Goal: Task Accomplishment & Management: Use online tool/utility

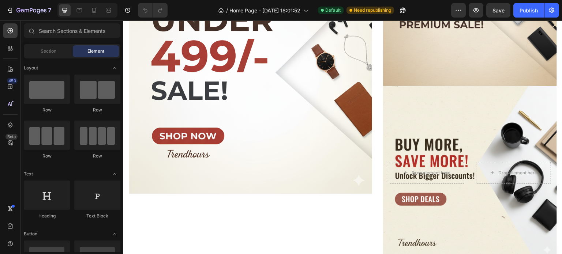
scroll to position [301, 0]
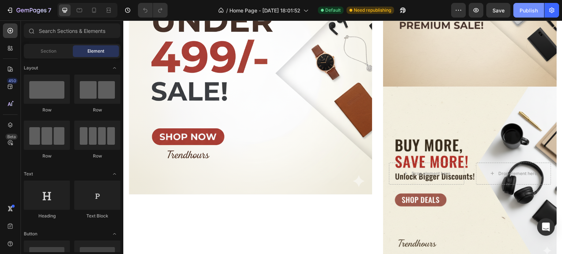
click at [529, 11] on div "Publish" at bounding box center [528, 11] width 18 height 8
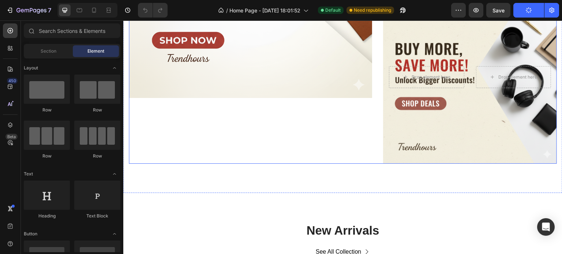
scroll to position [451, 0]
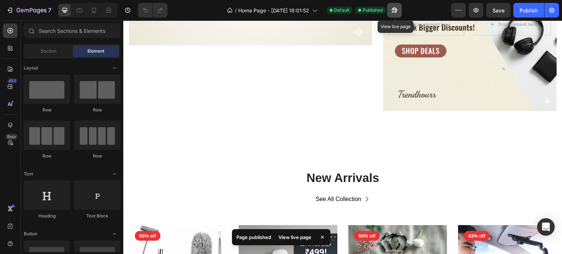
click at [396, 8] on icon "button" at bounding box center [393, 10] width 5 height 5
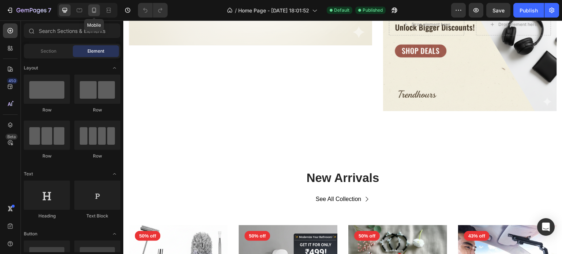
click at [94, 4] on div at bounding box center [94, 10] width 12 height 12
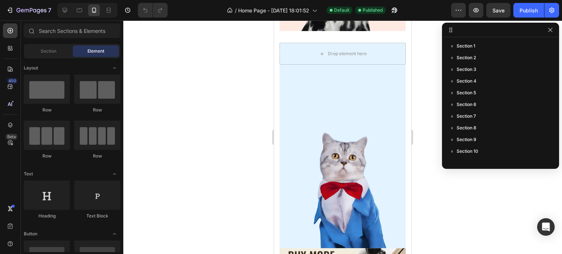
click at [440, 178] on div at bounding box center [342, 137] width 439 height 234
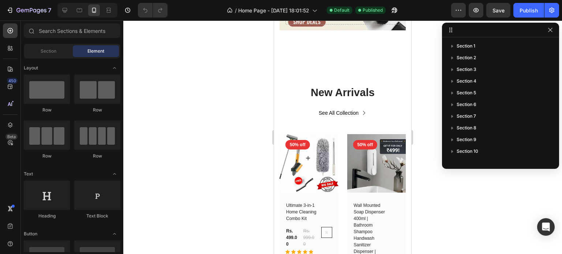
scroll to position [778, 0]
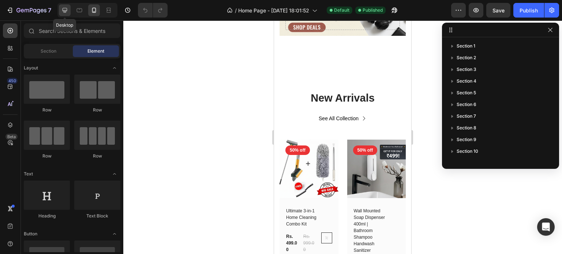
click at [66, 7] on icon at bounding box center [64, 10] width 7 height 7
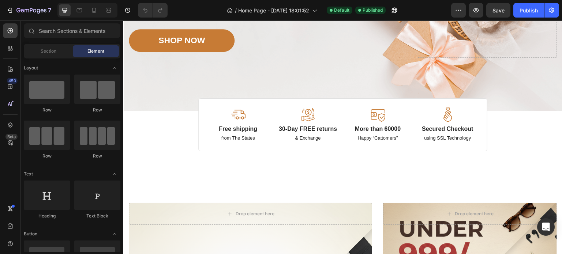
scroll to position [108, 0]
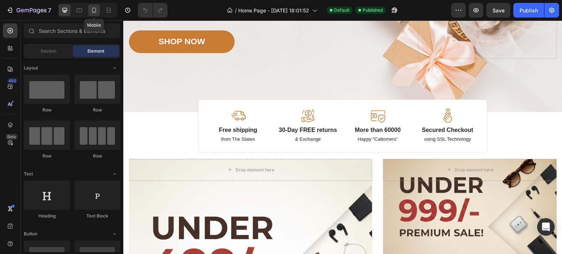
click at [96, 9] on icon at bounding box center [93, 10] width 7 height 7
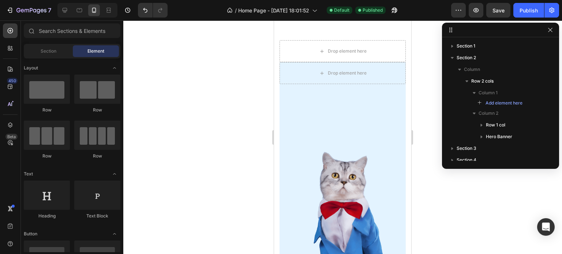
scroll to position [351, 0]
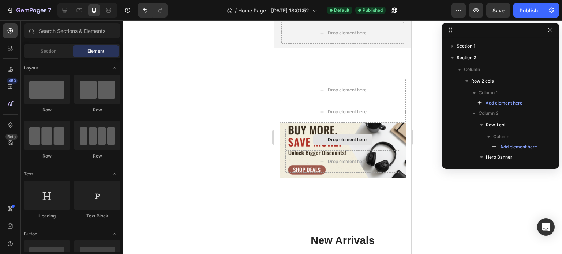
scroll to position [259, 0]
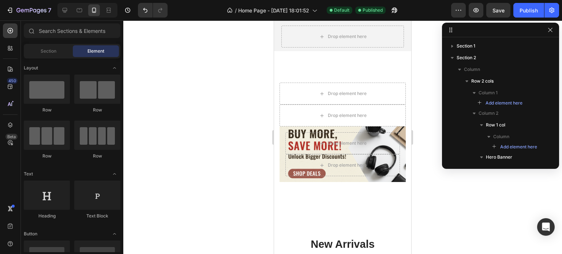
click at [478, 216] on div at bounding box center [342, 137] width 439 height 234
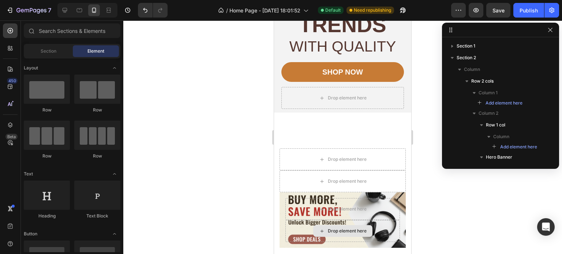
scroll to position [218, 0]
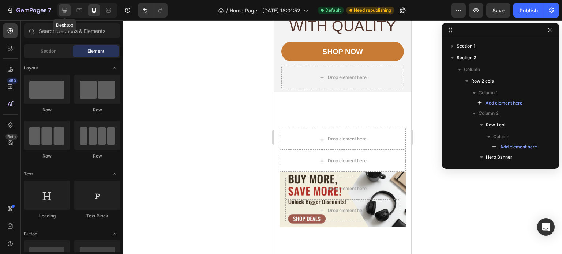
click at [64, 11] on icon at bounding box center [65, 10] width 5 height 5
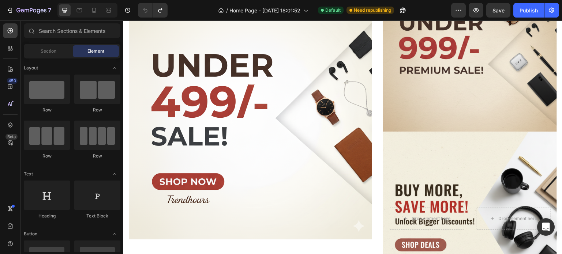
scroll to position [272, 0]
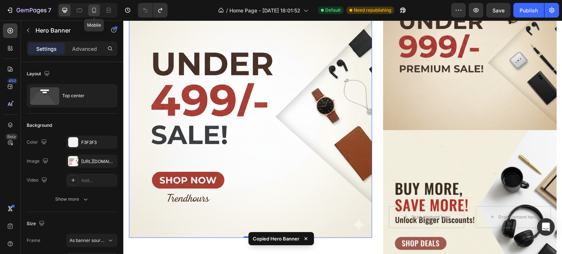
click at [91, 11] on icon at bounding box center [93, 10] width 7 height 7
type input "100"
type input "546"
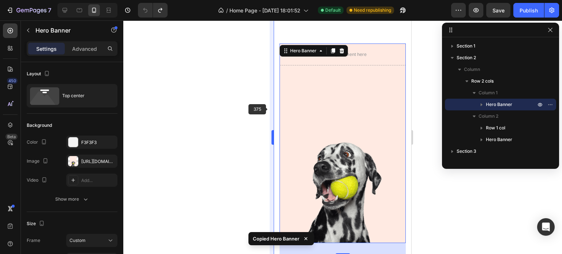
scroll to position [250, 0]
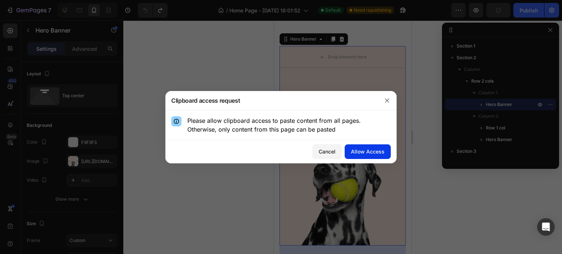
click at [361, 146] on button "Allow Access" at bounding box center [368, 152] width 46 height 15
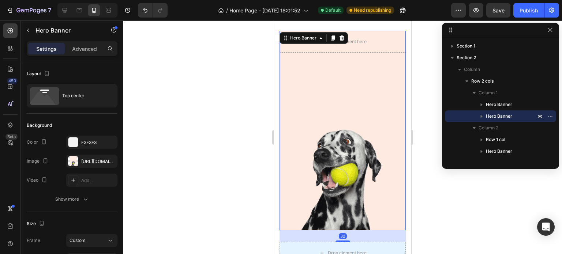
click at [308, 106] on div "Drop element here Hero Banner Drop element here Hero Banner 32" at bounding box center [342, 30] width 126 height 423
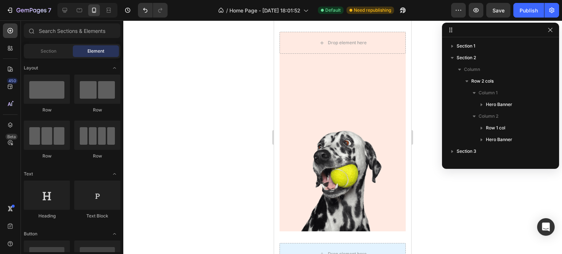
scroll to position [265, 0]
click at [308, 106] on div "Overlay" at bounding box center [342, 131] width 126 height 200
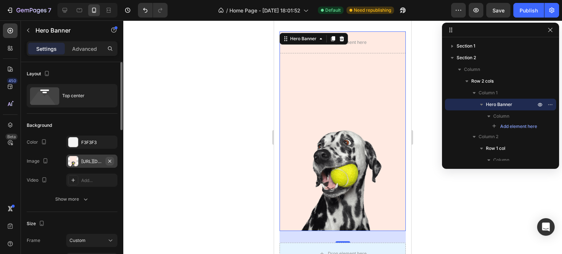
click at [110, 160] on icon "button" at bounding box center [109, 161] width 3 height 3
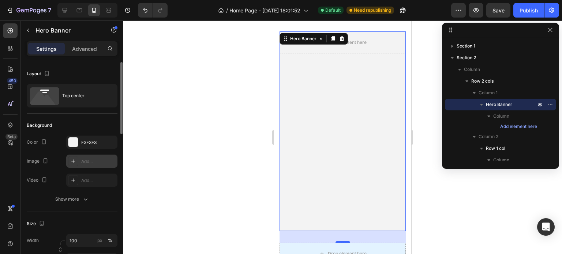
click at [90, 161] on div "Add..." at bounding box center [98, 161] width 34 height 7
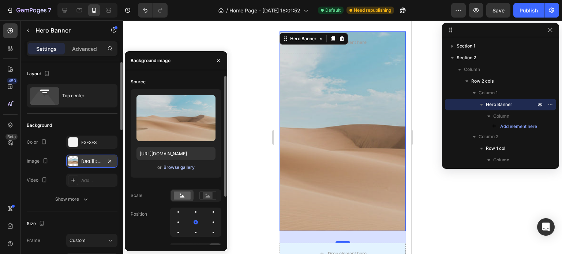
click at [183, 165] on div "Browse gallery" at bounding box center [179, 167] width 31 height 7
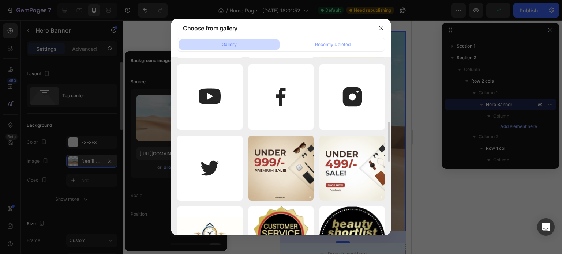
scroll to position [284, 0]
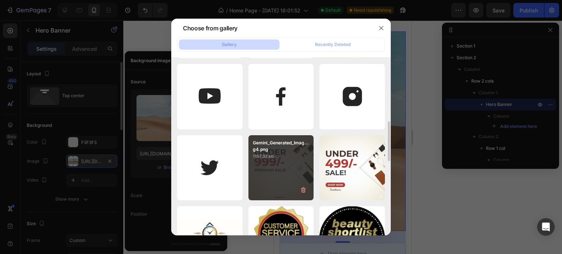
click at [291, 155] on p "1157.32 kb" at bounding box center [281, 156] width 57 height 7
type input "[URL][DOMAIN_NAME]"
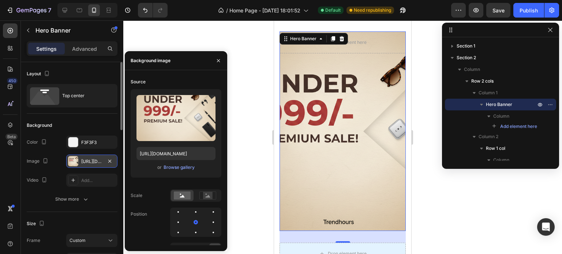
click at [445, 210] on div at bounding box center [342, 137] width 439 height 234
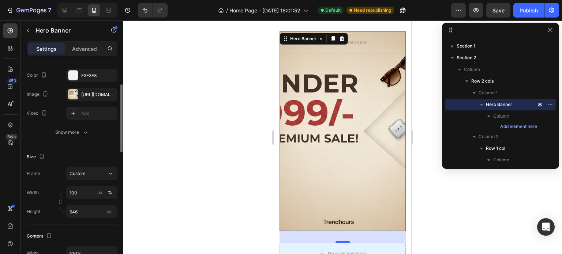
scroll to position [66, 0]
click at [77, 173] on span "Custom" at bounding box center [78, 174] width 16 height 7
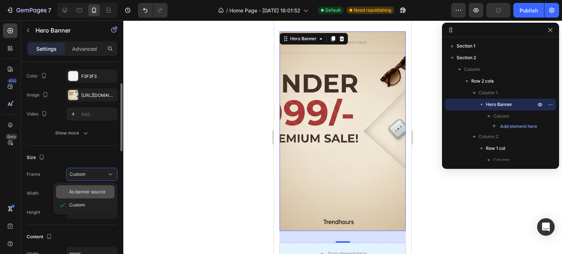
click at [85, 191] on span "As banner source" at bounding box center [87, 192] width 36 height 7
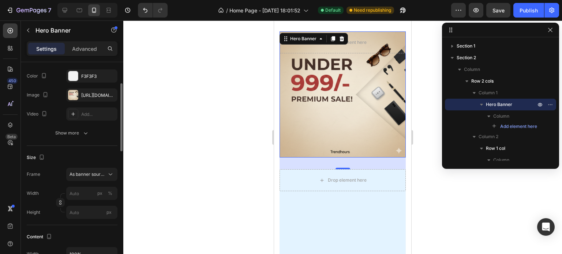
click at [209, 187] on div at bounding box center [342, 137] width 439 height 234
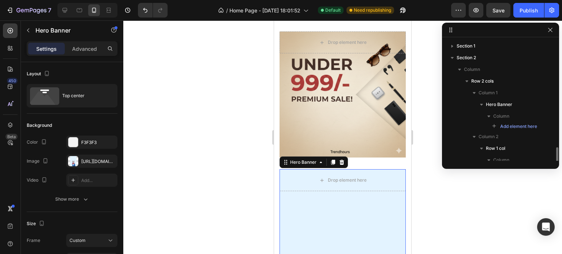
scroll to position [77, 0]
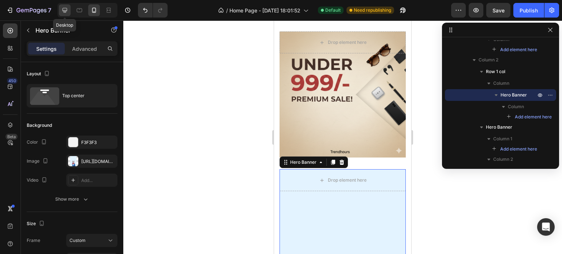
click at [68, 10] on icon at bounding box center [64, 10] width 7 height 7
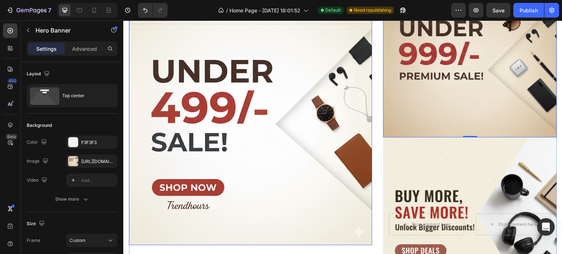
scroll to position [221, 0]
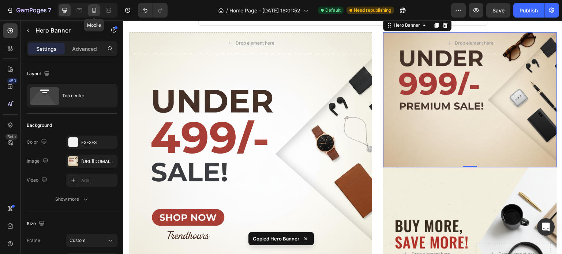
click at [92, 10] on icon at bounding box center [94, 10] width 4 height 5
type input "562"
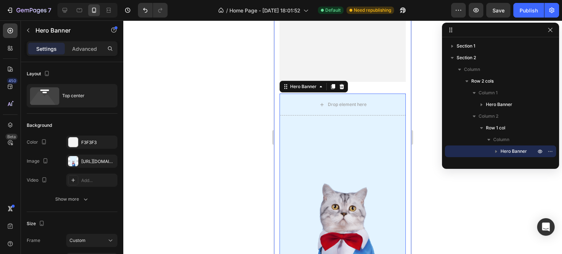
scroll to position [398, 0]
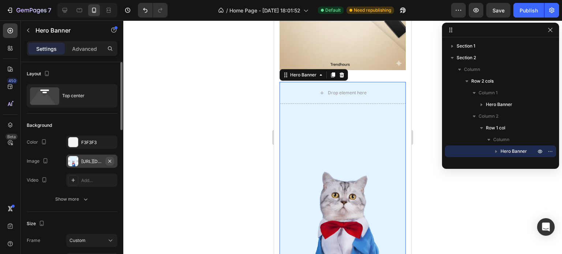
click at [108, 161] on icon "button" at bounding box center [110, 161] width 6 height 6
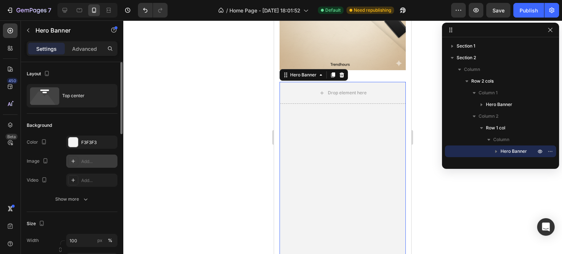
click at [108, 161] on div "Add..." at bounding box center [98, 161] width 34 height 7
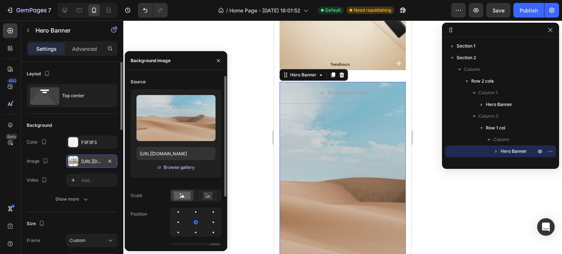
click at [189, 164] on div "Browse gallery" at bounding box center [179, 167] width 31 height 7
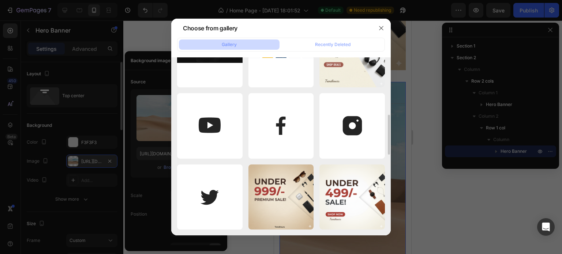
scroll to position [255, 0]
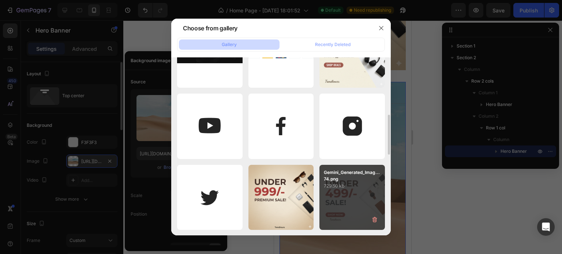
click at [337, 188] on p "729.50 kb" at bounding box center [352, 186] width 57 height 7
type input "[URL][DOMAIN_NAME]"
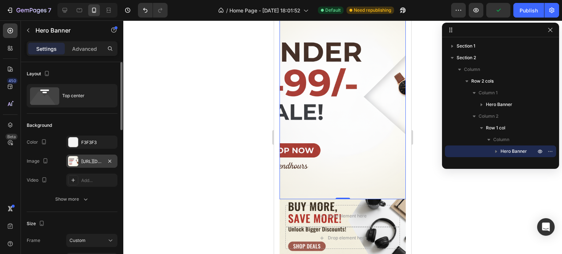
click at [380, 146] on div "Drop element here Hero Banner Drop element here Hero Banner 0 Row Drop element …" at bounding box center [342, 55] width 126 height 399
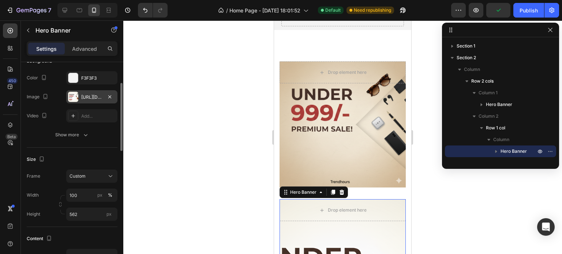
scroll to position [65, 0]
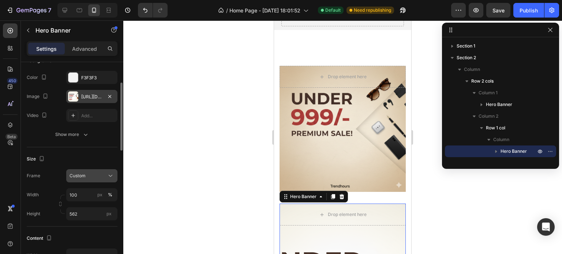
click at [86, 178] on div "Custom" at bounding box center [88, 176] width 36 height 7
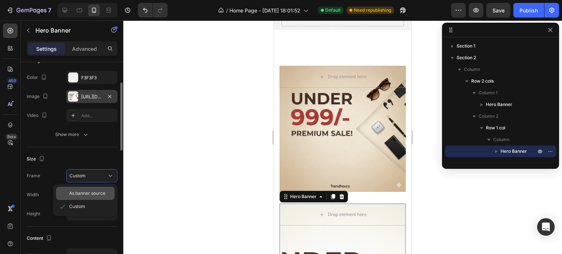
click at [87, 191] on span "As banner source" at bounding box center [87, 193] width 36 height 7
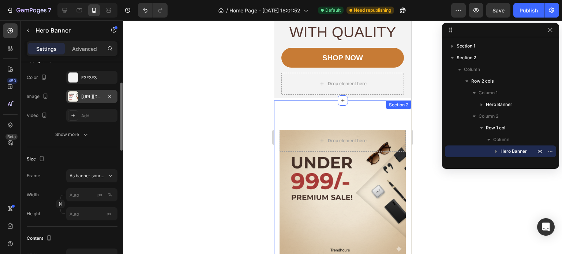
scroll to position [158, 0]
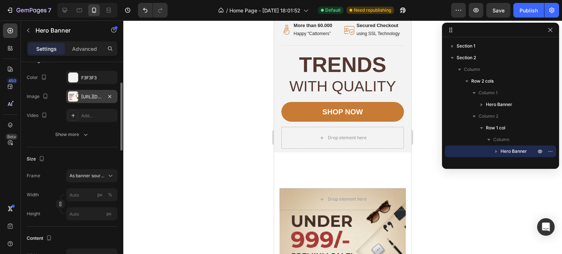
click at [222, 155] on div at bounding box center [342, 137] width 439 height 234
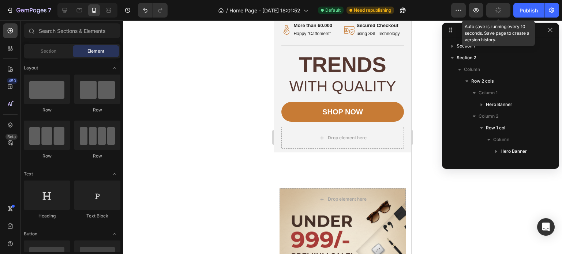
click at [492, 11] on button "button" at bounding box center [498, 10] width 24 height 15
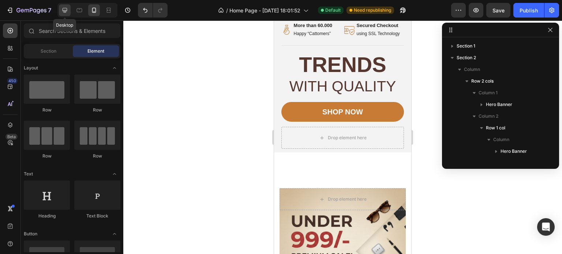
click at [69, 11] on div at bounding box center [65, 10] width 12 height 12
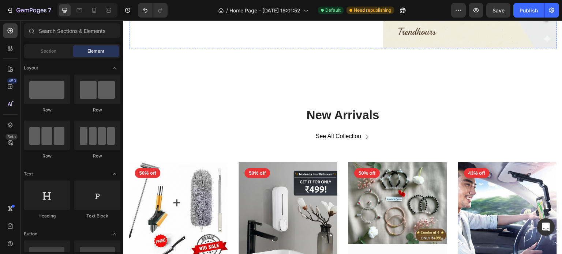
scroll to position [527, 0]
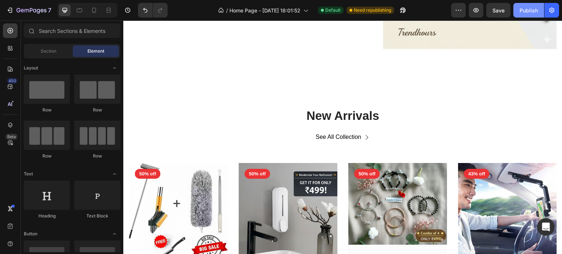
click at [535, 9] on div "Publish" at bounding box center [528, 11] width 18 height 8
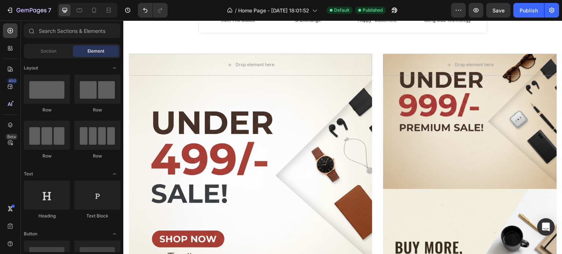
scroll to position [212, 0]
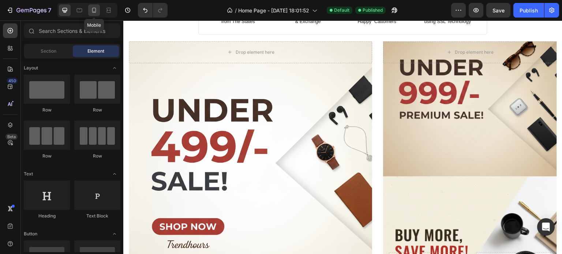
click at [95, 7] on icon at bounding box center [93, 10] width 7 height 7
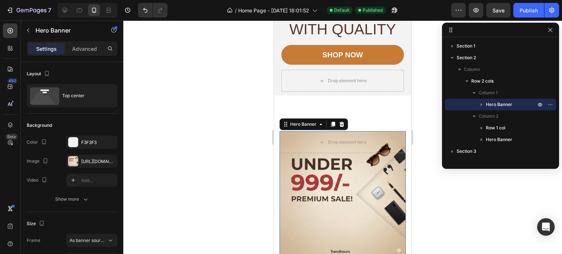
click at [358, 228] on div "Overlay" at bounding box center [342, 194] width 126 height 126
click at [68, 10] on div "Desktop" at bounding box center [87, 10] width 60 height 15
click at [68, 10] on icon at bounding box center [64, 10] width 7 height 7
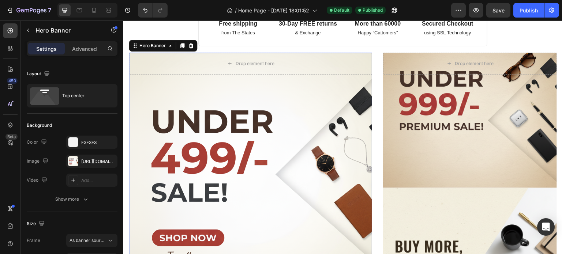
scroll to position [221, 0]
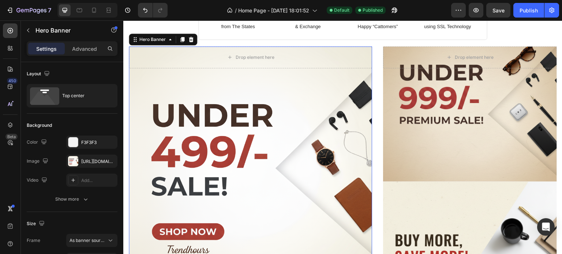
click at [292, 155] on div "Overlay" at bounding box center [250, 167] width 243 height 243
click at [186, 232] on div "Overlay" at bounding box center [250, 167] width 243 height 243
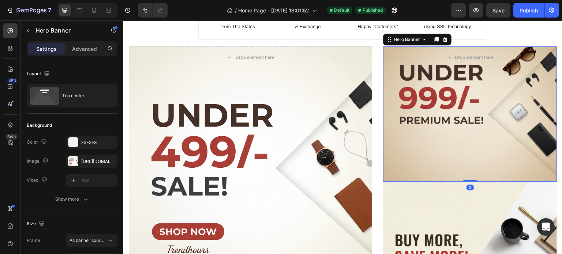
click at [475, 135] on div "Overlay" at bounding box center [470, 113] width 174 height 135
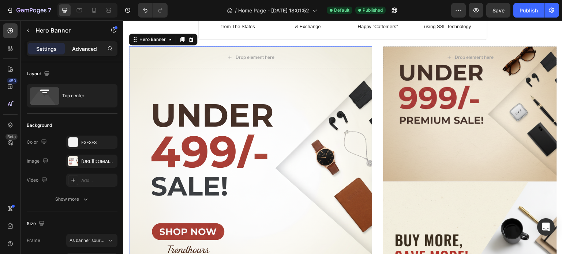
click at [85, 48] on p "Advanced" at bounding box center [84, 49] width 25 height 8
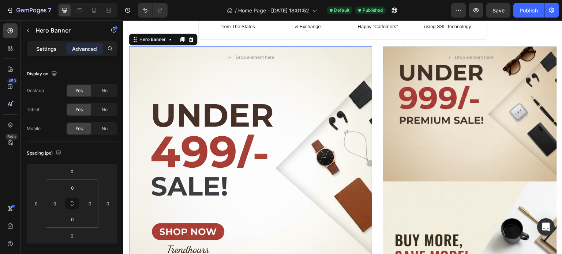
click at [63, 47] on div "Settings" at bounding box center [46, 49] width 37 height 12
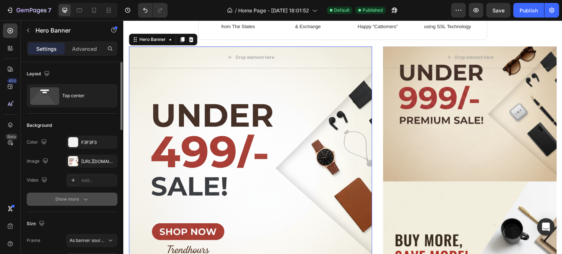
click at [71, 195] on button "Show more" at bounding box center [72, 199] width 91 height 13
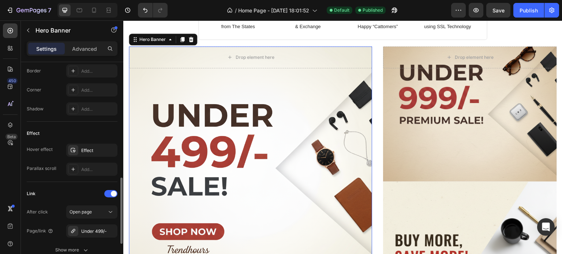
scroll to position [394, 0]
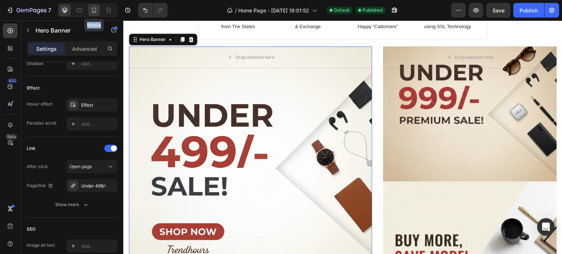
click at [97, 11] on icon at bounding box center [93, 10] width 7 height 7
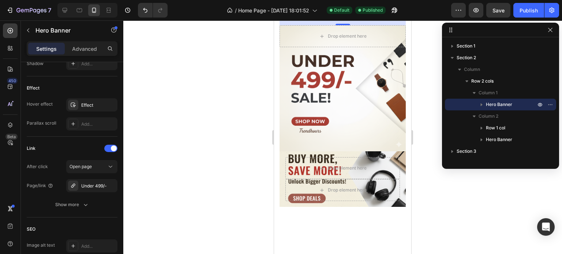
scroll to position [459, 0]
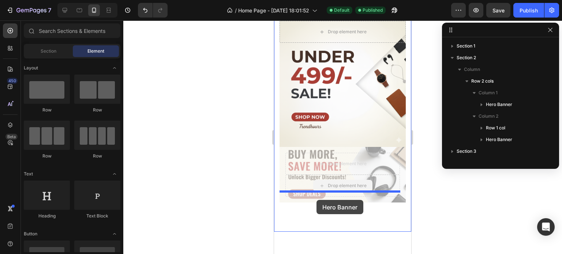
drag, startPoint x: 314, startPoint y: 169, endPoint x: 316, endPoint y: 200, distance: 31.6
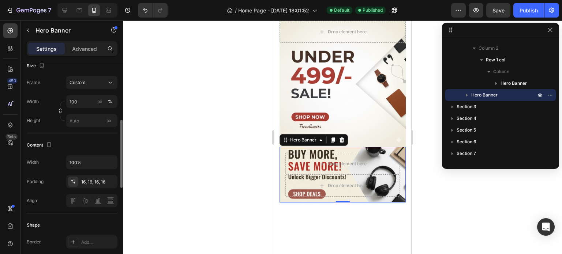
scroll to position [167, 0]
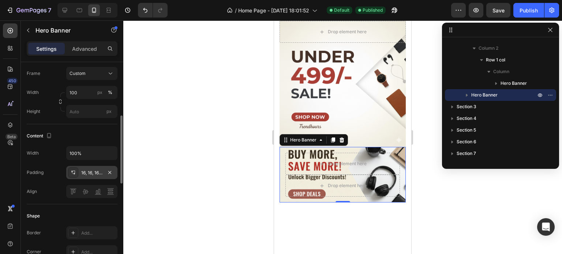
click at [102, 171] on div "16, 16, 16, 16" at bounding box center [91, 172] width 51 height 13
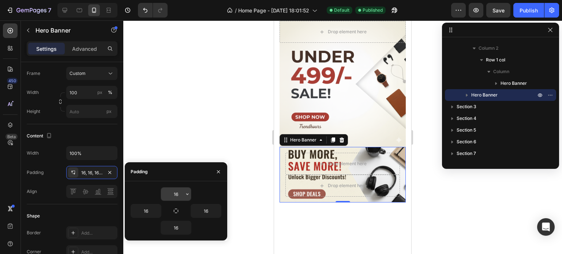
click at [176, 192] on input "16" at bounding box center [176, 194] width 30 height 13
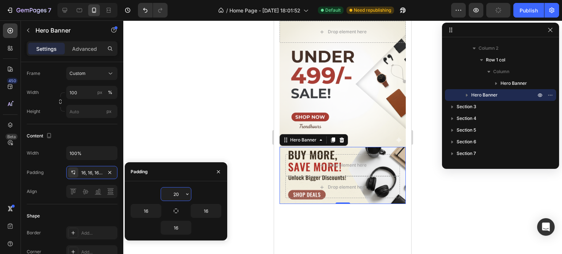
type input "2"
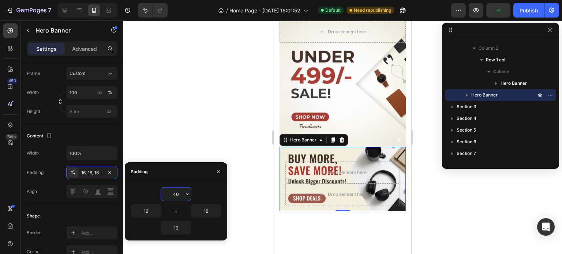
type input "4"
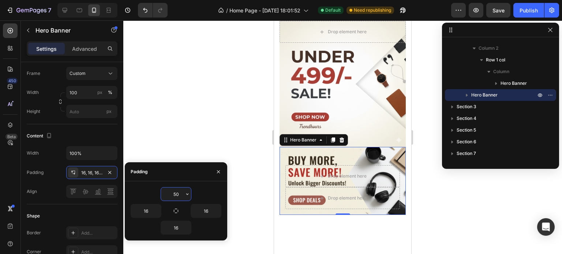
type input "5"
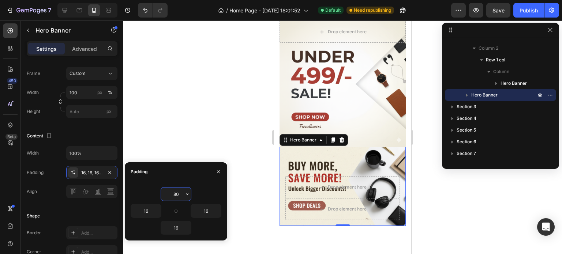
type input "8"
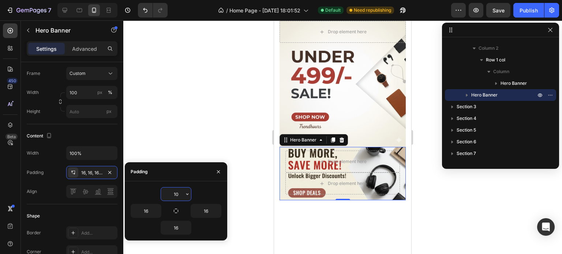
type input "100"
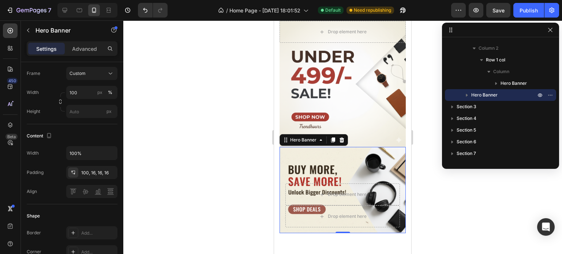
click at [217, 157] on div at bounding box center [342, 137] width 439 height 234
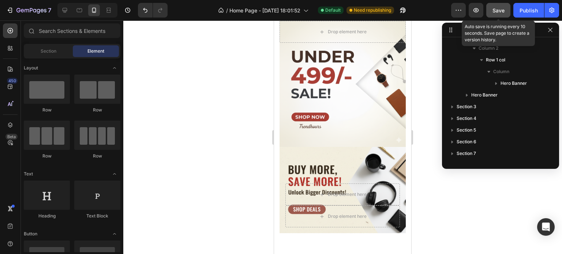
click at [505, 6] on button "Save" at bounding box center [498, 10] width 24 height 15
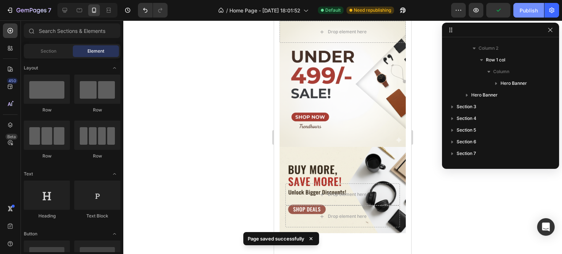
click at [525, 14] on button "Publish" at bounding box center [528, 10] width 31 height 15
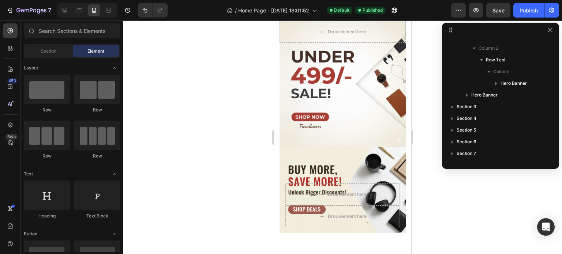
click at [221, 124] on div at bounding box center [342, 137] width 439 height 234
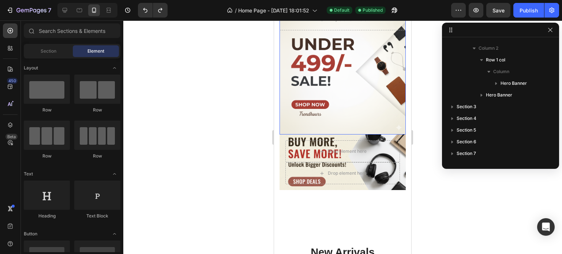
scroll to position [469, 0]
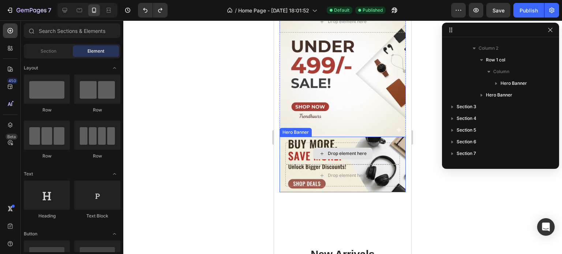
click at [356, 148] on div "Drop element here" at bounding box center [342, 154] width 59 height 12
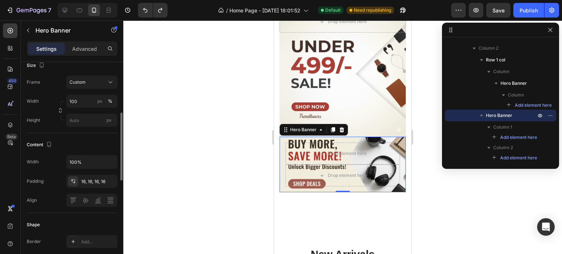
scroll to position [158, 0]
click at [86, 180] on div "16, 16, 16, 16" at bounding box center [91, 182] width 21 height 7
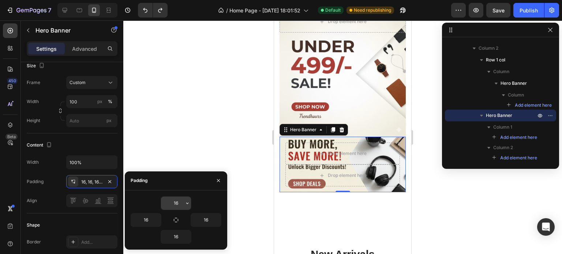
click at [177, 203] on div "16" at bounding box center [176, 203] width 30 height 13
click at [177, 203] on input "16" at bounding box center [176, 203] width 30 height 13
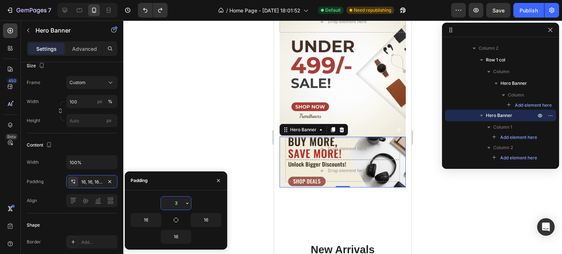
type input "30"
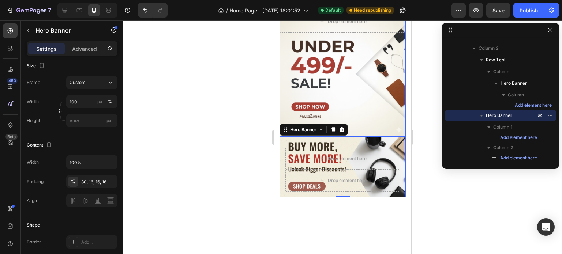
click at [512, 11] on div "Preview Save Publish" at bounding box center [505, 10] width 108 height 15
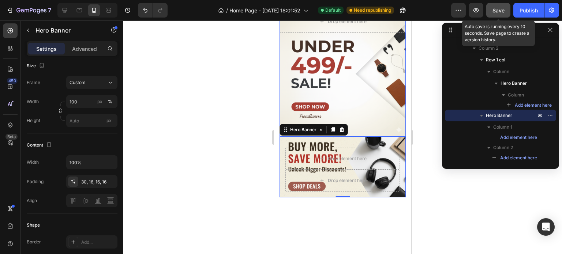
click at [505, 11] on button "Save" at bounding box center [498, 10] width 24 height 15
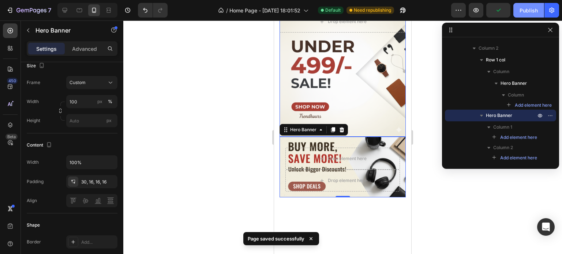
click at [527, 13] on div "Publish" at bounding box center [528, 11] width 18 height 8
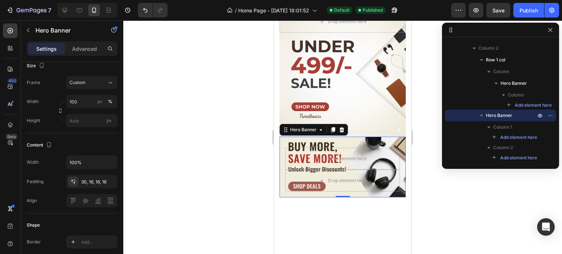
click at [228, 204] on div at bounding box center [342, 137] width 439 height 234
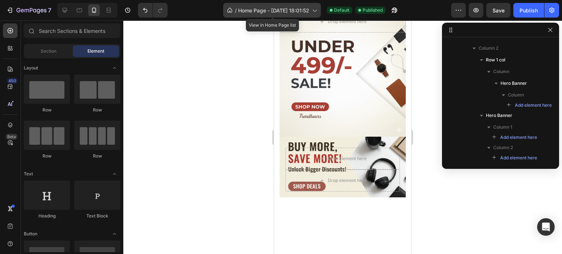
click at [272, 7] on span "Home Page - [DATE] 18:01:52" at bounding box center [273, 11] width 71 height 8
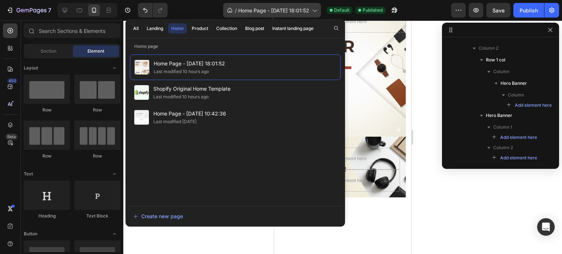
click at [272, 7] on span "Home Page - [DATE] 18:01:52" at bounding box center [273, 11] width 71 height 8
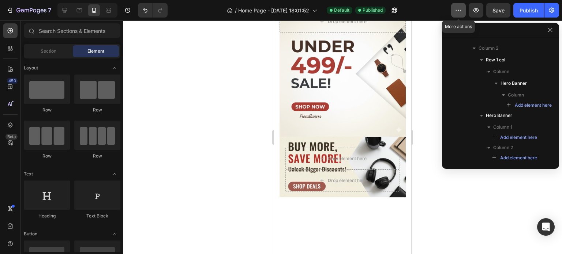
click at [459, 8] on icon "button" at bounding box center [458, 10] width 7 height 7
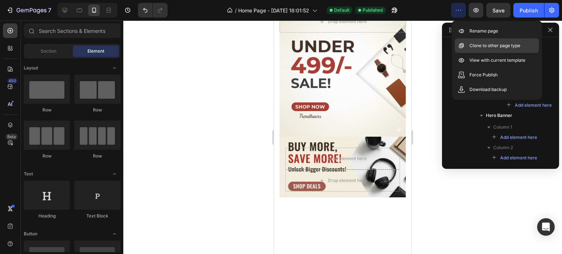
click at [464, 49] on icon at bounding box center [461, 45] width 7 height 7
click at [477, 48] on p "Clone to other page type" at bounding box center [494, 45] width 51 height 7
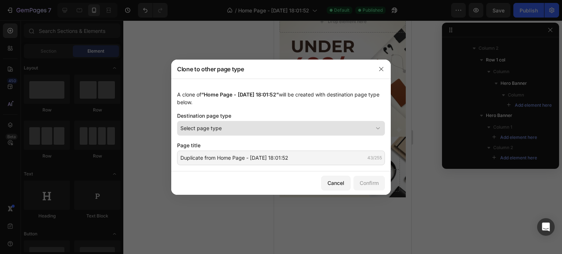
click at [289, 134] on button "Select page type" at bounding box center [281, 128] width 208 height 15
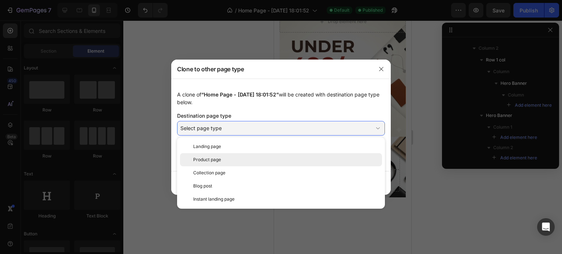
click at [262, 159] on div "Product page" at bounding box center [286, 160] width 186 height 7
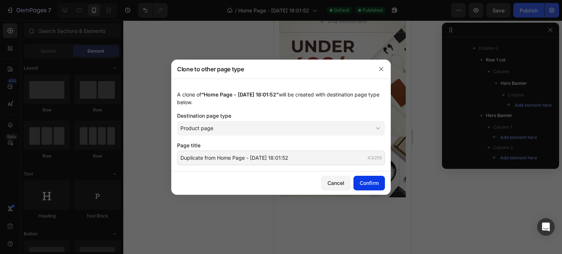
click at [360, 181] on div "Confirm" at bounding box center [369, 183] width 19 height 8
click at [376, 188] on button "Confirm" at bounding box center [368, 183] width 31 height 15
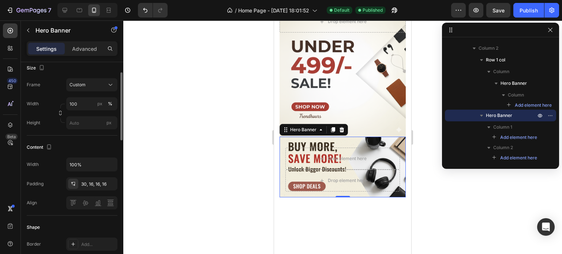
scroll to position [156, 0]
click at [96, 189] on div "30, 16, 16, 16" at bounding box center [91, 183] width 51 height 13
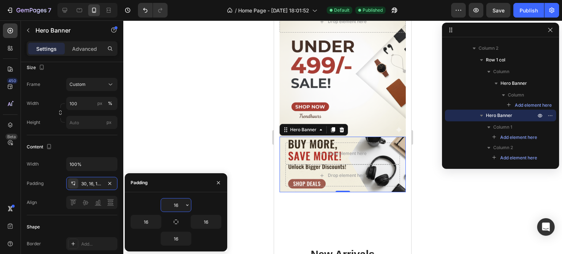
type input "16"
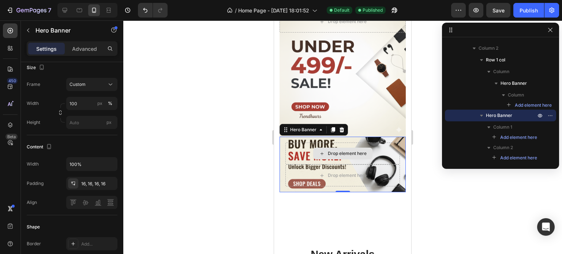
click at [286, 148] on div "Drop element here" at bounding box center [342, 154] width 115 height 22
click at [534, 10] on div "Publish" at bounding box center [528, 11] width 18 height 8
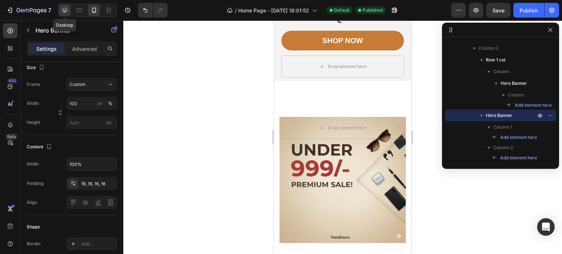
click at [68, 6] on div at bounding box center [65, 10] width 12 height 12
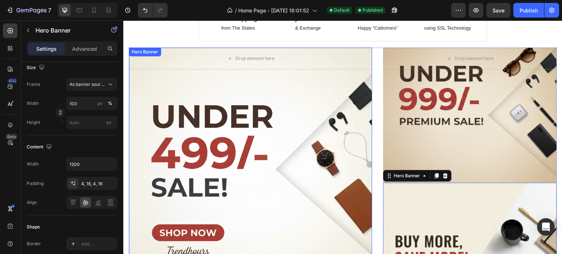
scroll to position [213, 0]
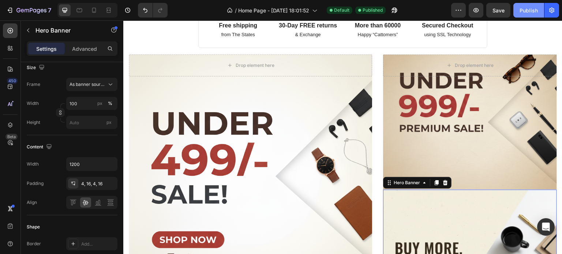
click at [528, 12] on div "Publish" at bounding box center [528, 11] width 18 height 8
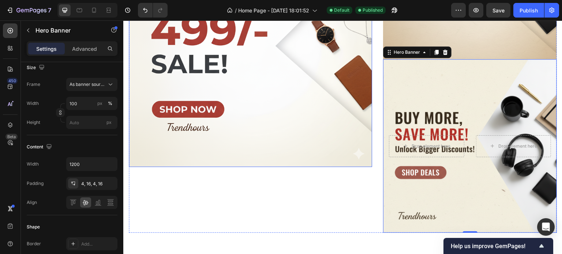
scroll to position [441, 0]
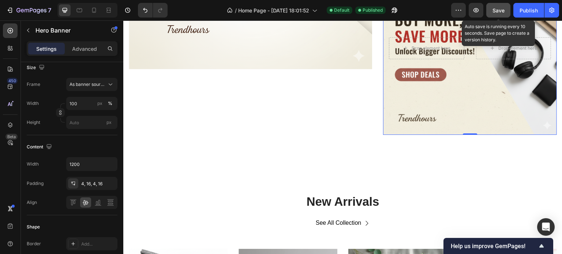
click at [496, 10] on span "Save" at bounding box center [498, 10] width 12 height 6
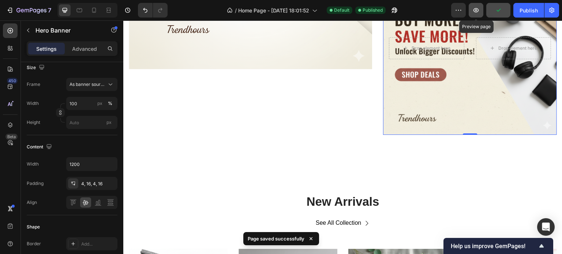
click at [476, 10] on icon "button" at bounding box center [476, 10] width 2 height 2
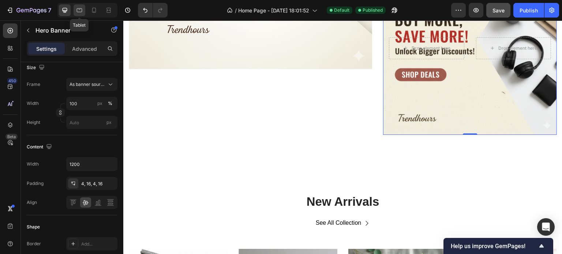
click at [81, 13] on icon at bounding box center [79, 10] width 7 height 7
type input "100%"
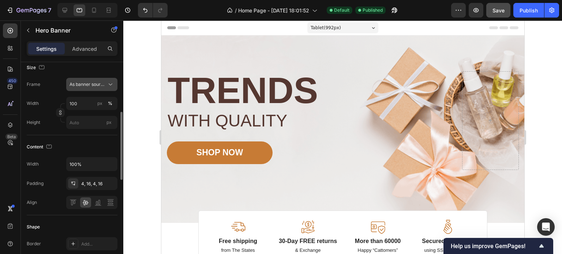
click at [101, 78] on button "As banner source" at bounding box center [91, 84] width 51 height 13
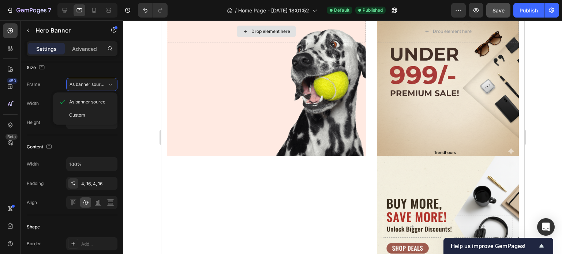
scroll to position [251, 0]
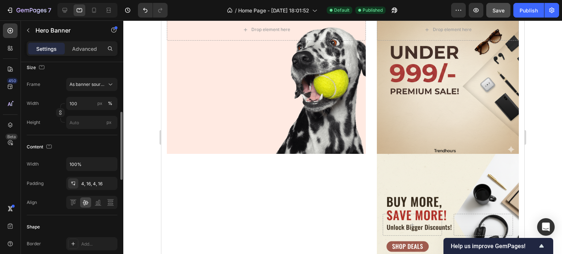
click at [100, 148] on div "Content" at bounding box center [72, 147] width 91 height 12
click at [62, 112] on icon "button" at bounding box center [60, 112] width 5 height 5
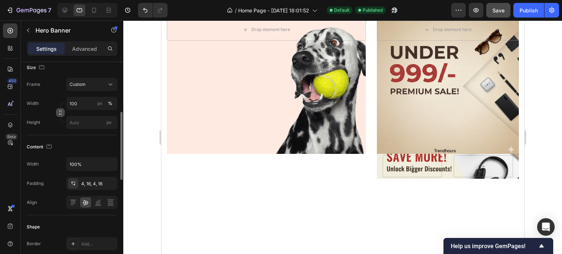
click at [62, 112] on icon "button" at bounding box center [60, 112] width 5 height 5
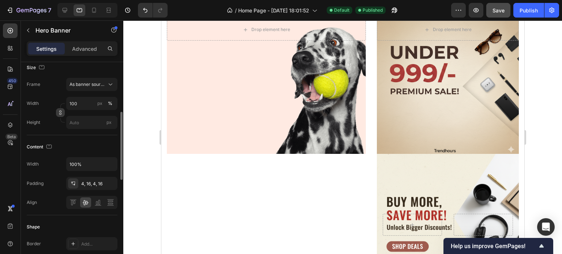
click at [62, 112] on icon "button" at bounding box center [60, 112] width 5 height 5
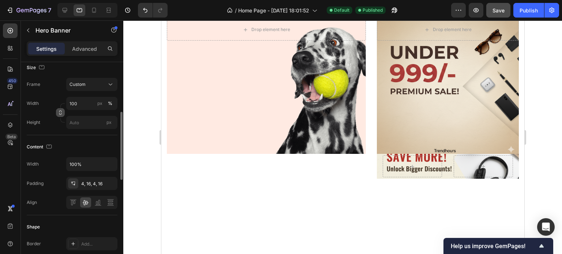
click at [62, 112] on icon "button" at bounding box center [60, 112] width 5 height 5
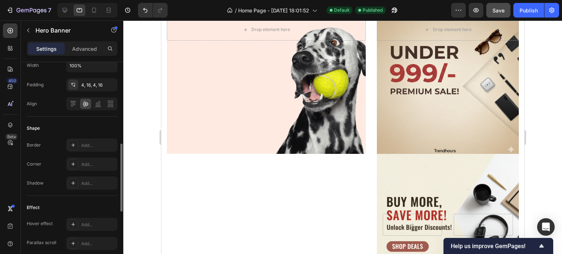
scroll to position [255, 0]
click at [107, 102] on icon at bounding box center [110, 103] width 7 height 7
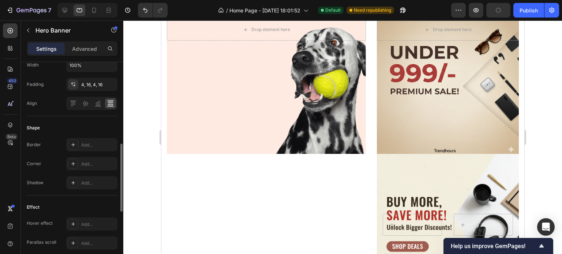
click at [107, 102] on icon at bounding box center [110, 103] width 7 height 7
click at [67, 102] on div at bounding box center [91, 103] width 51 height 13
click at [95, 105] on icon at bounding box center [97, 103] width 7 height 7
click at [86, 104] on icon at bounding box center [85, 103] width 7 height 7
click at [93, 132] on div "Shape" at bounding box center [72, 128] width 91 height 12
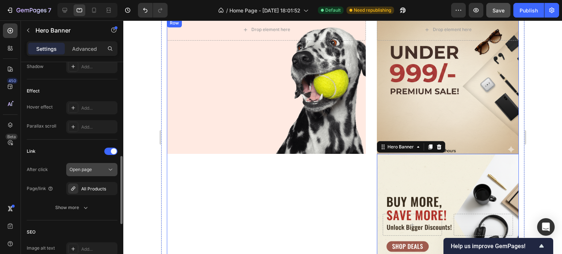
scroll to position [372, 0]
click at [75, 102] on div at bounding box center [73, 107] width 10 height 10
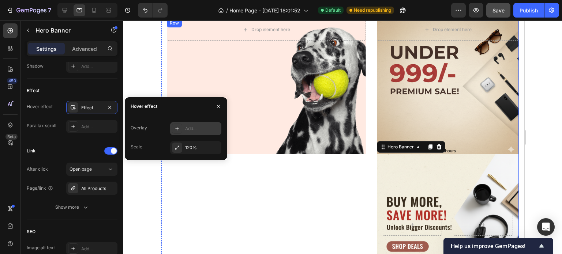
click at [205, 131] on div "Add..." at bounding box center [202, 128] width 34 height 7
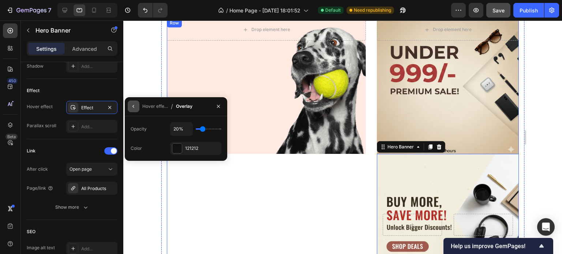
click at [134, 106] on icon "button" at bounding box center [134, 107] width 6 height 6
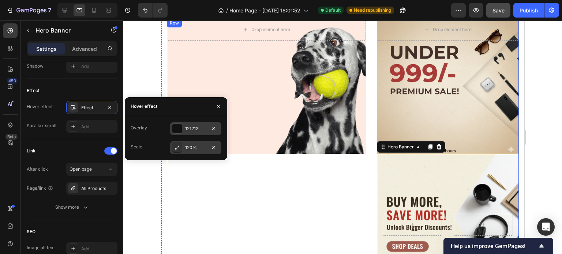
click at [190, 151] on div "120%" at bounding box center [195, 148] width 21 height 7
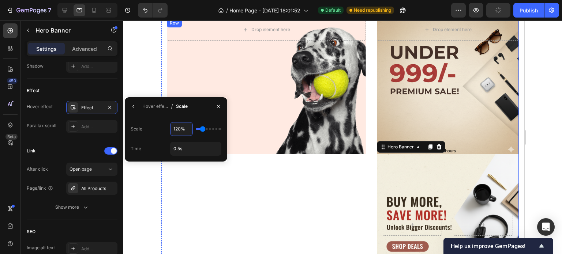
click at [176, 128] on input "120%" at bounding box center [181, 129] width 22 height 13
type input "1%"
type input "100"
type input "110%"
type input "110"
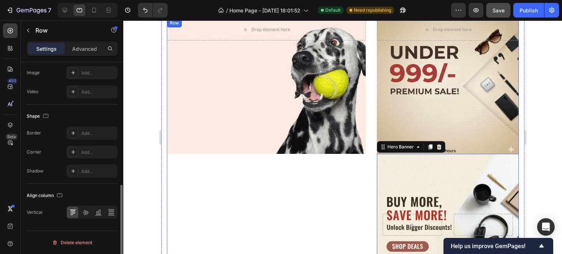
click at [350, 185] on div "Drop element here Hero Banner" at bounding box center [265, 157] width 199 height 277
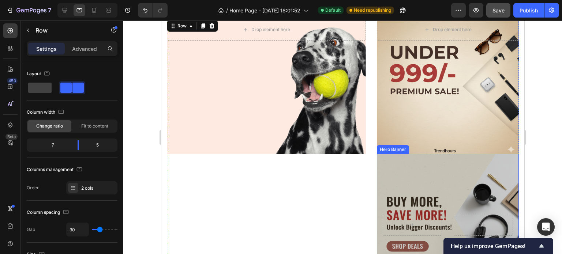
scroll to position [332, 0]
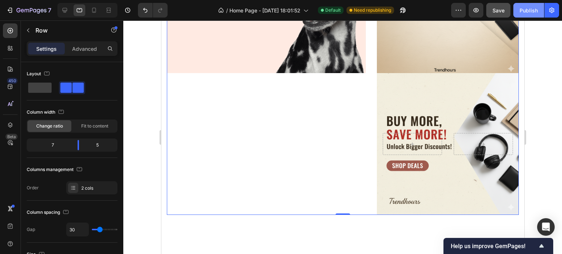
click at [526, 10] on div "Publish" at bounding box center [528, 11] width 18 height 8
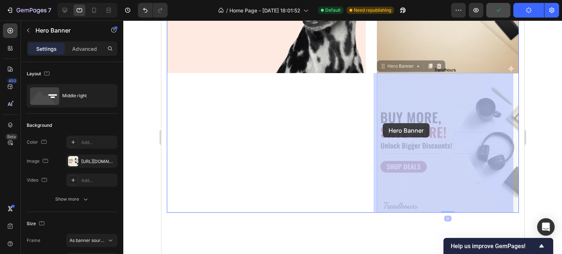
drag, startPoint x: 386, startPoint y: 100, endPoint x: 380, endPoint y: 126, distance: 27.0
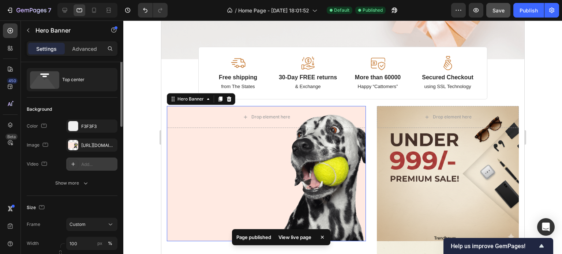
scroll to position [16, 0]
click at [111, 146] on icon "button" at bounding box center [109, 144] width 3 height 3
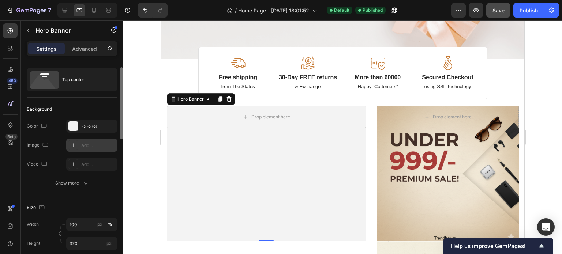
click at [79, 149] on div "Add..." at bounding box center [91, 145] width 51 height 13
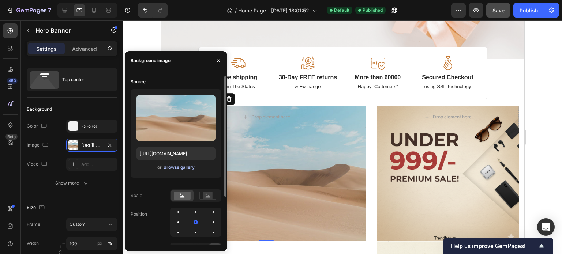
click at [174, 166] on div "Browse gallery" at bounding box center [179, 167] width 31 height 7
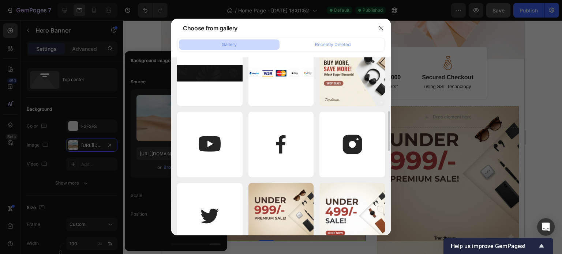
scroll to position [237, 0]
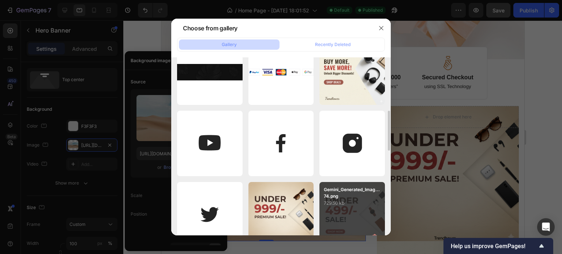
click at [335, 207] on div "Gemini_Generated_Imag...74.png 729.50 kb" at bounding box center [351, 214] width 65 height 65
type input "[URL][DOMAIN_NAME]"
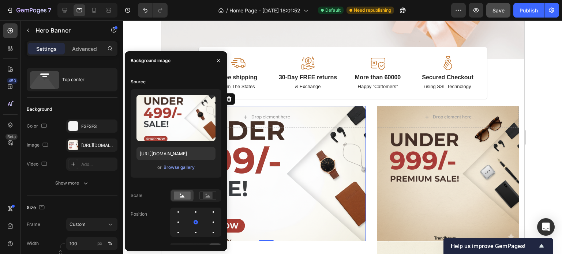
click at [543, 117] on div at bounding box center [342, 137] width 439 height 234
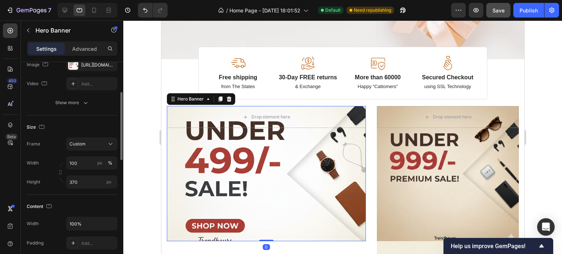
scroll to position [98, 0]
click at [93, 140] on div "Custom" at bounding box center [88, 143] width 36 height 7
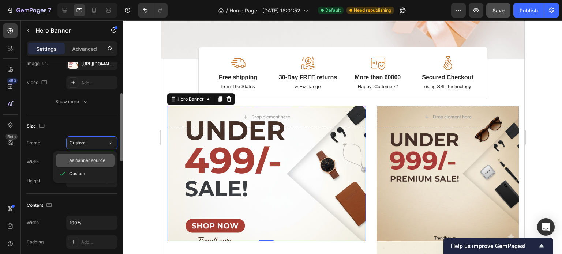
click at [94, 158] on span "As banner source" at bounding box center [87, 160] width 36 height 7
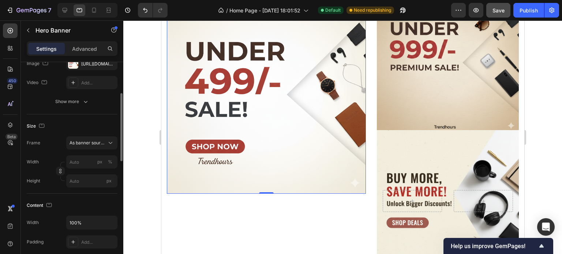
scroll to position [275, 0]
click at [528, 12] on div "Publish" at bounding box center [528, 11] width 18 height 8
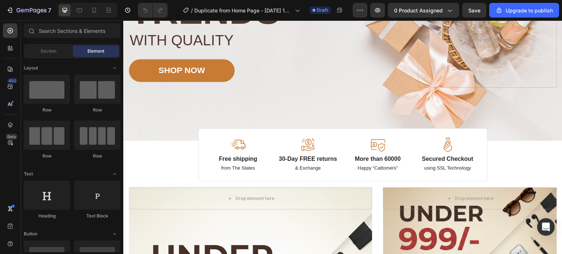
scroll to position [79, 0]
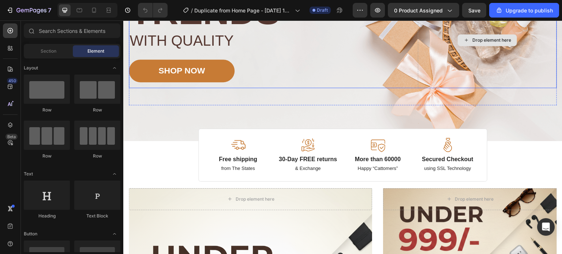
drag, startPoint x: 597, startPoint y: 27, endPoint x: 417, endPoint y: 57, distance: 182.1
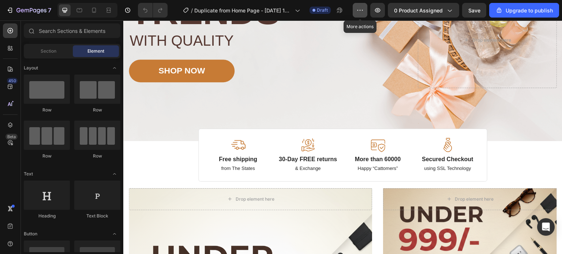
click at [363, 7] on icon "button" at bounding box center [359, 10] width 7 height 7
